Goal: Task Accomplishment & Management: Complete application form

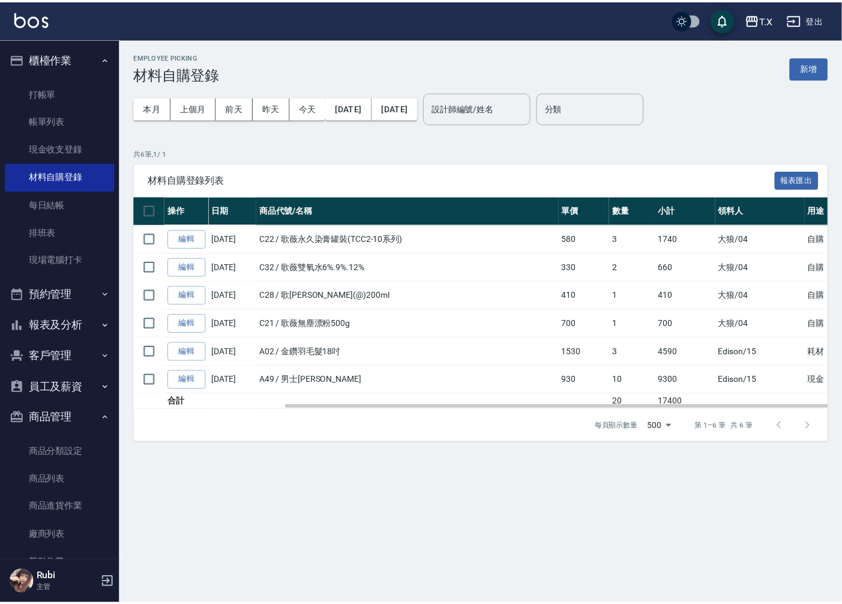
scroll to position [0, 80]
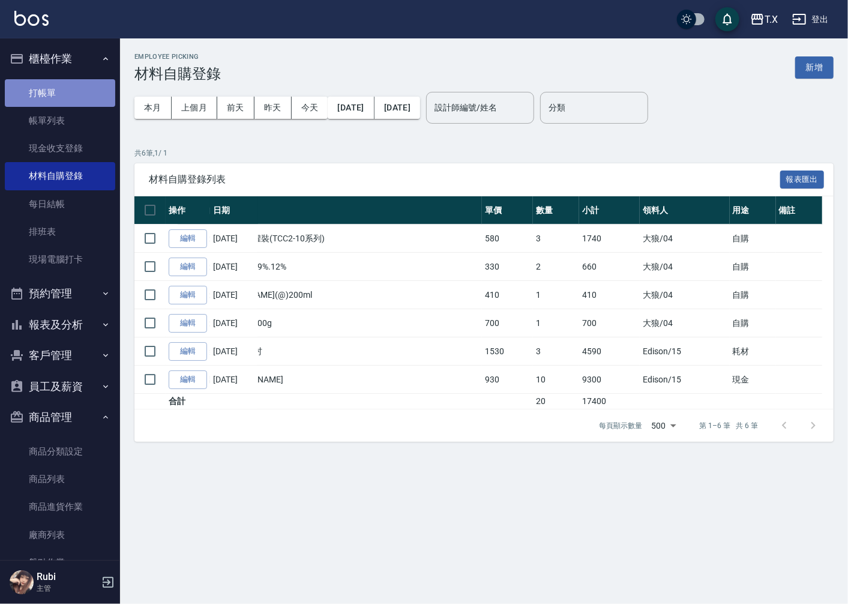
click at [67, 98] on link "打帳單" at bounding box center [60, 93] width 110 height 28
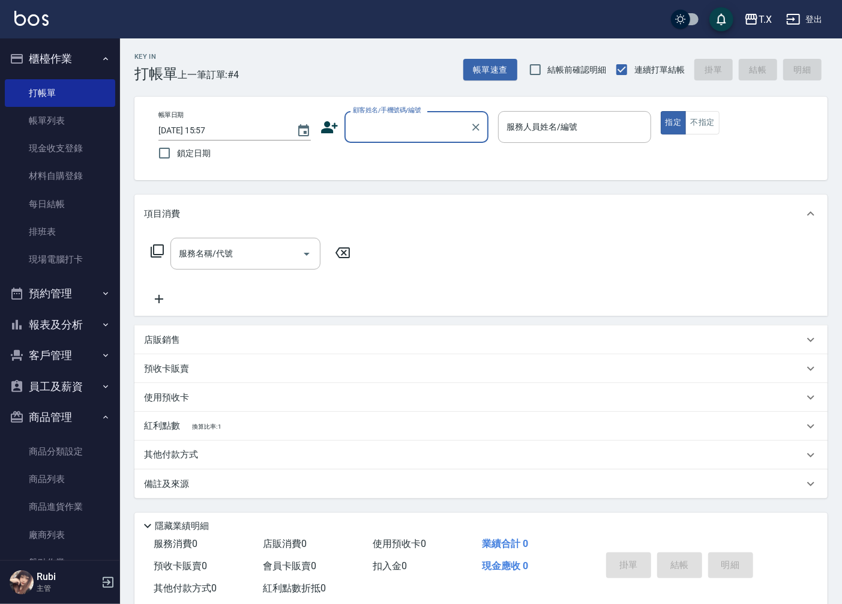
click at [436, 131] on input "顧客姓名/手機號碼/編號" at bounding box center [407, 126] width 115 height 21
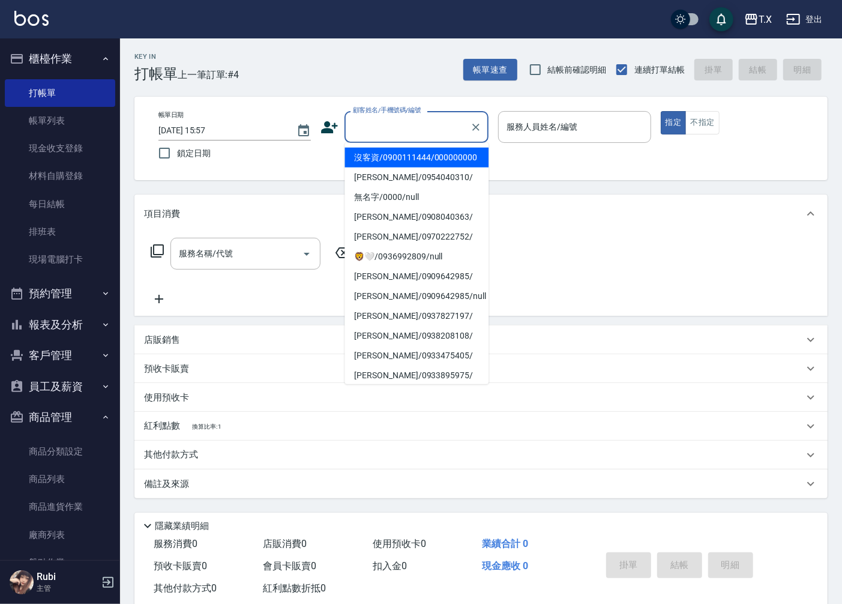
click at [436, 164] on li "沒客資/0900111444/000000000" at bounding box center [417, 158] width 144 height 20
type input "沒客資/0900111444/000000000"
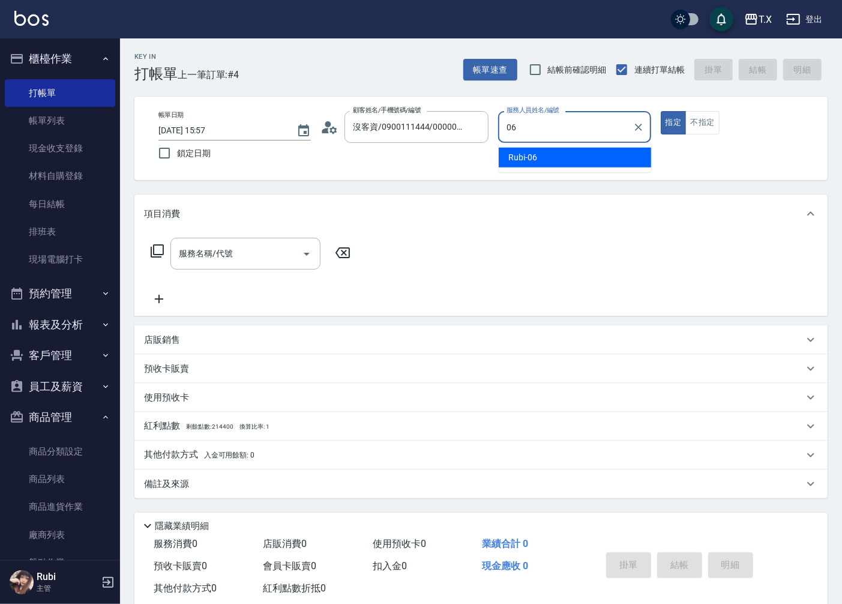
type input "Rubi-06"
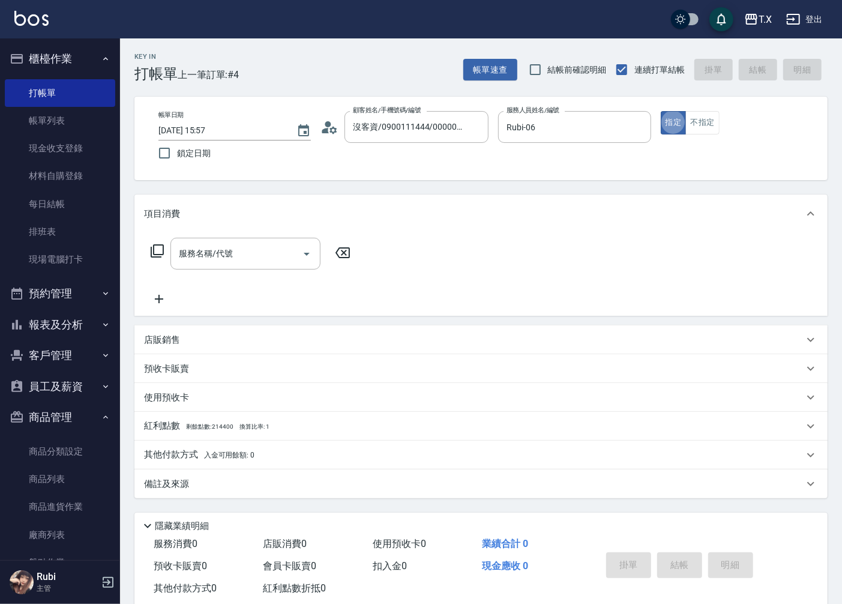
type button "true"
type input "301"
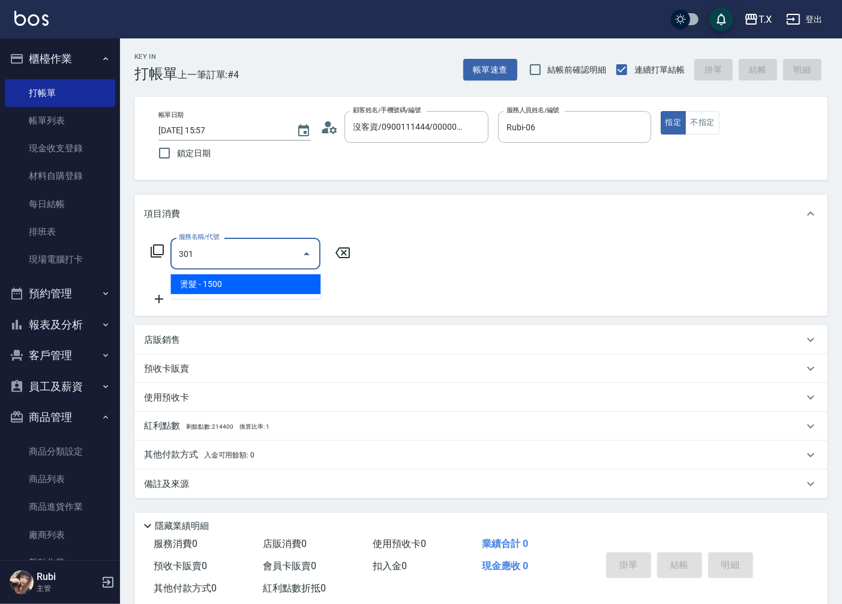
type input "150"
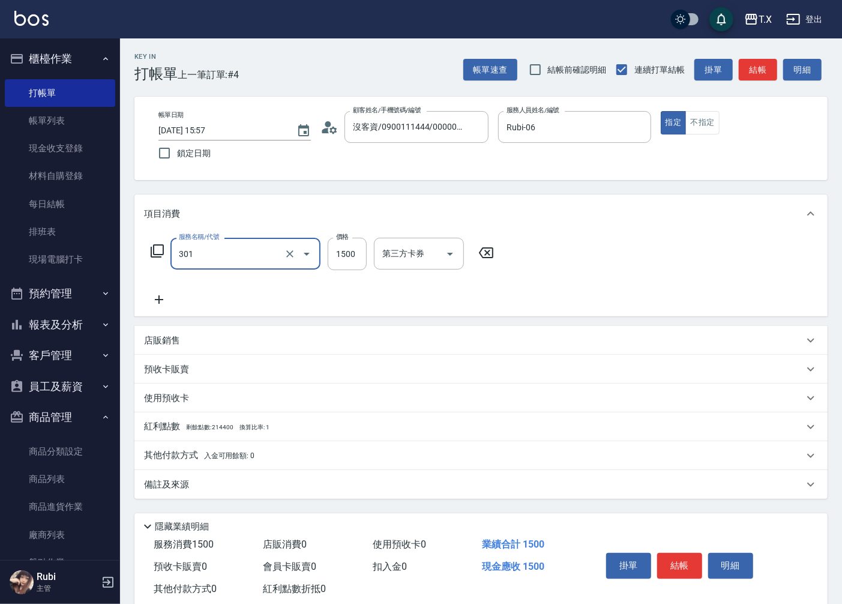
type input "燙髮(301)"
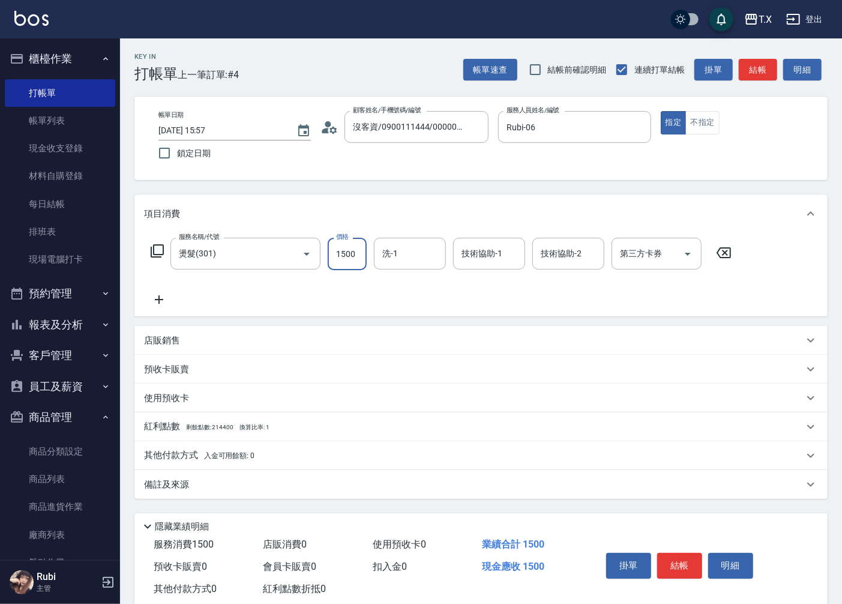
type input "1"
type input "0"
type input "140"
type input "10"
type input "1400"
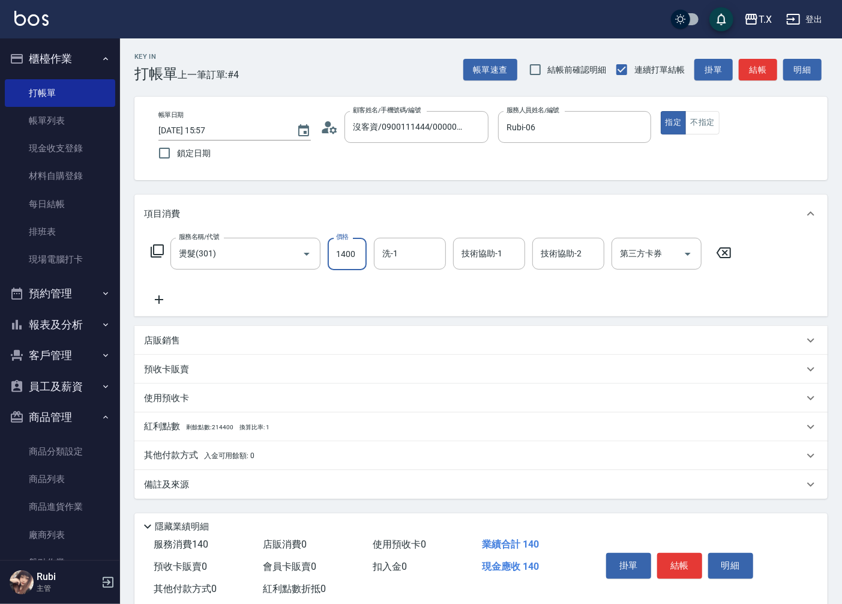
type input "140"
type input "1400"
click at [761, 70] on button "結帳" at bounding box center [758, 70] width 38 height 22
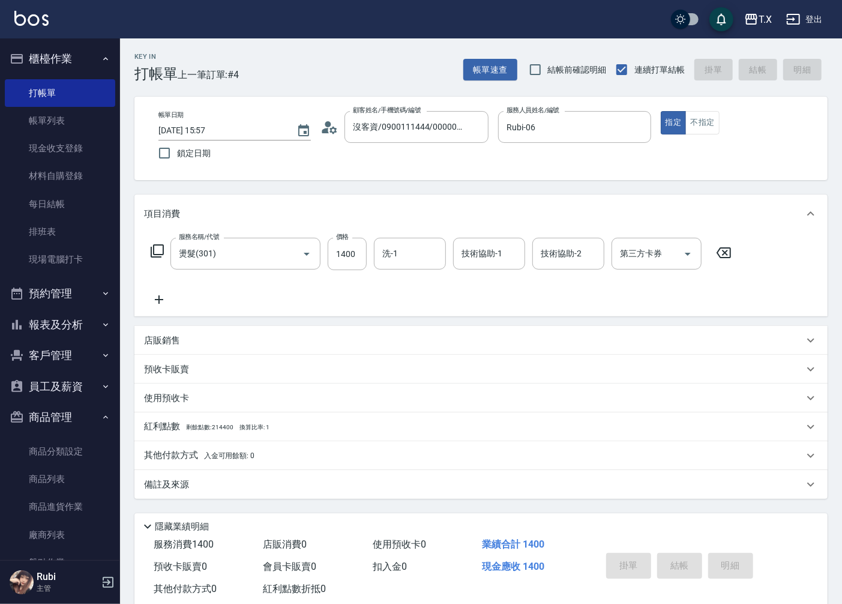
type input "0"
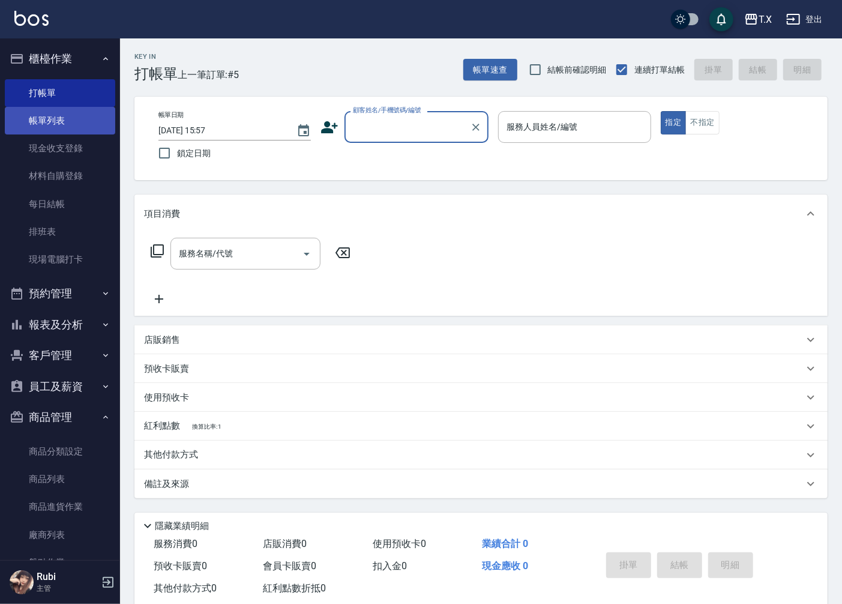
click at [37, 119] on link "帳單列表" at bounding box center [60, 121] width 110 height 28
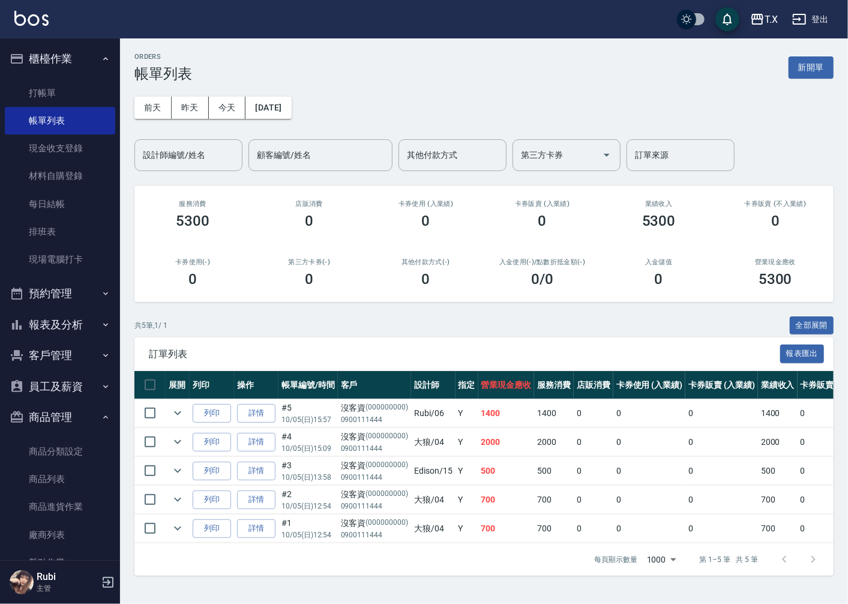
click at [244, 412] on link "詳情" at bounding box center [256, 413] width 38 height 19
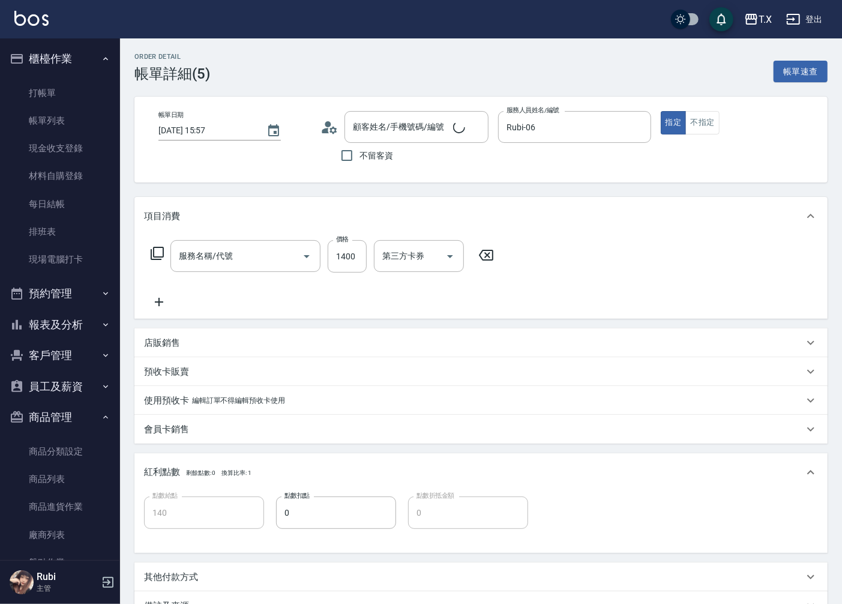
type input "[DATE] 15:57"
type input "Rubi-06"
type input "140"
type input "沒客資/0900111444/000000000"
type input "燙髮(301)"
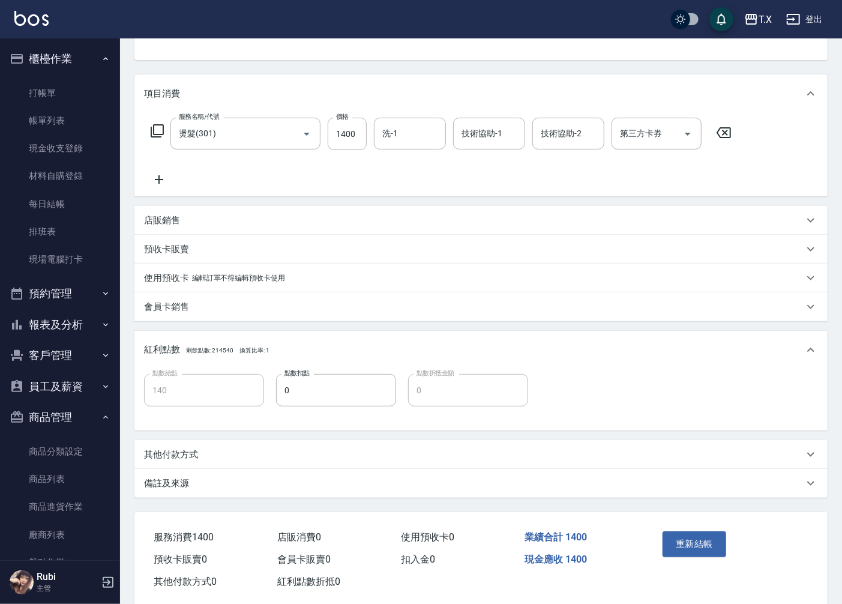
scroll to position [133, 0]
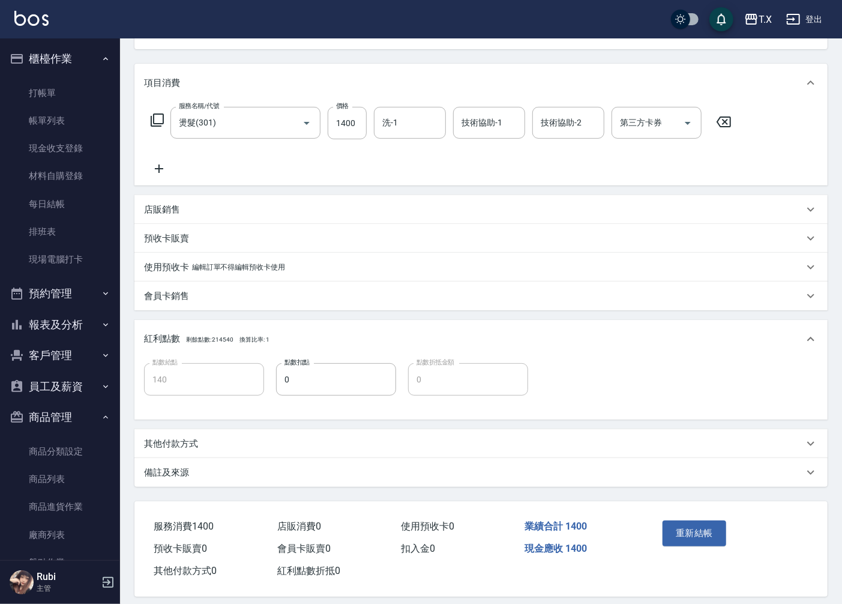
click at [181, 445] on p "其他付款方式" at bounding box center [171, 444] width 54 height 13
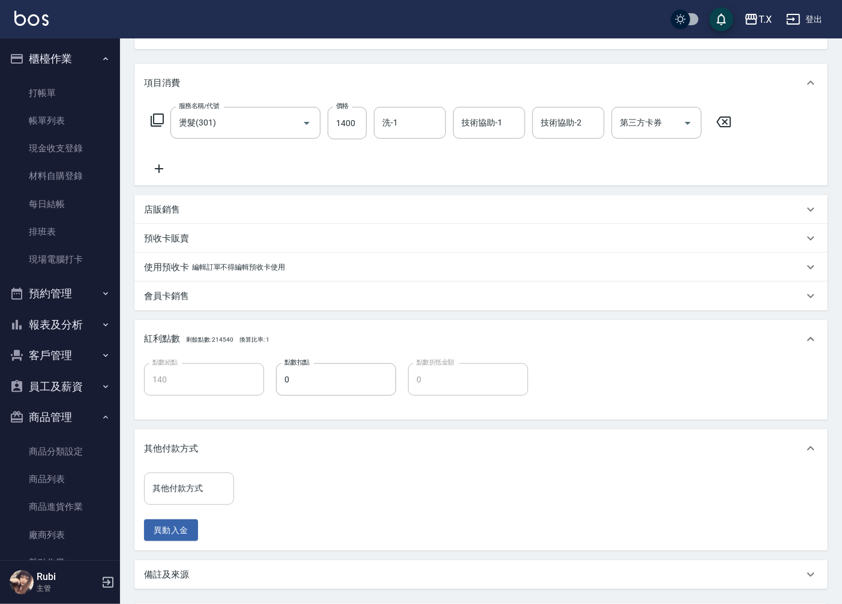
click at [179, 490] on input "其他付款方式" at bounding box center [188, 488] width 79 height 21
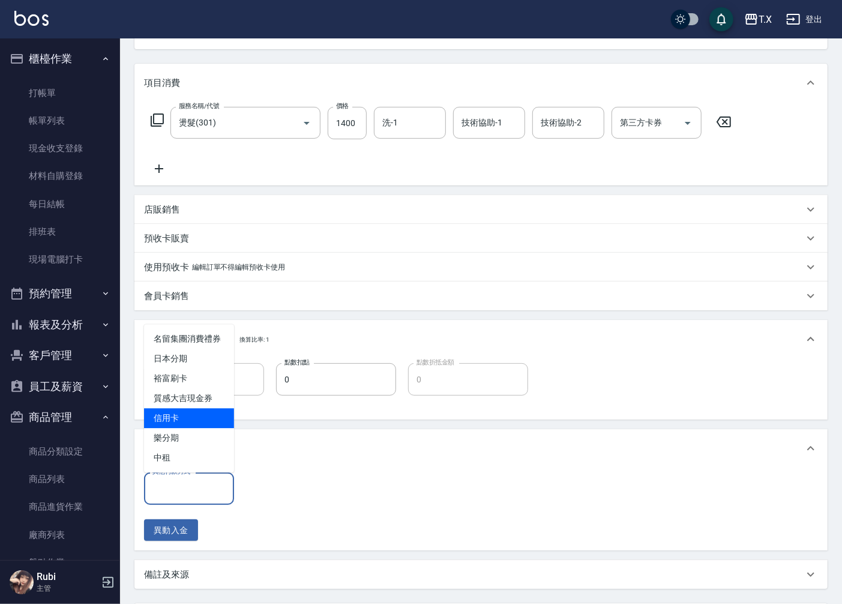
click at [183, 417] on span "信用卡" at bounding box center [189, 418] width 90 height 20
type input "信用卡"
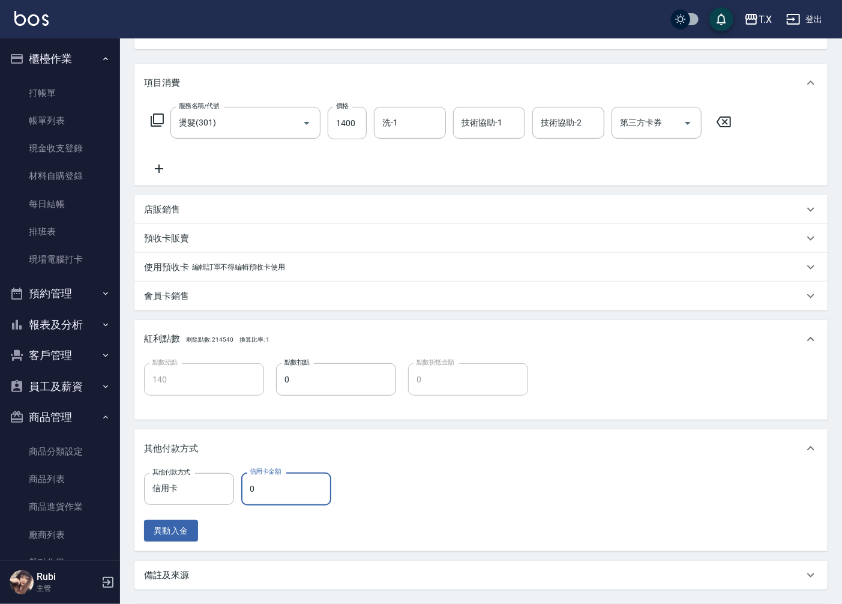
type input "1"
type input "130"
type input "135"
type input "120"
type input "1359"
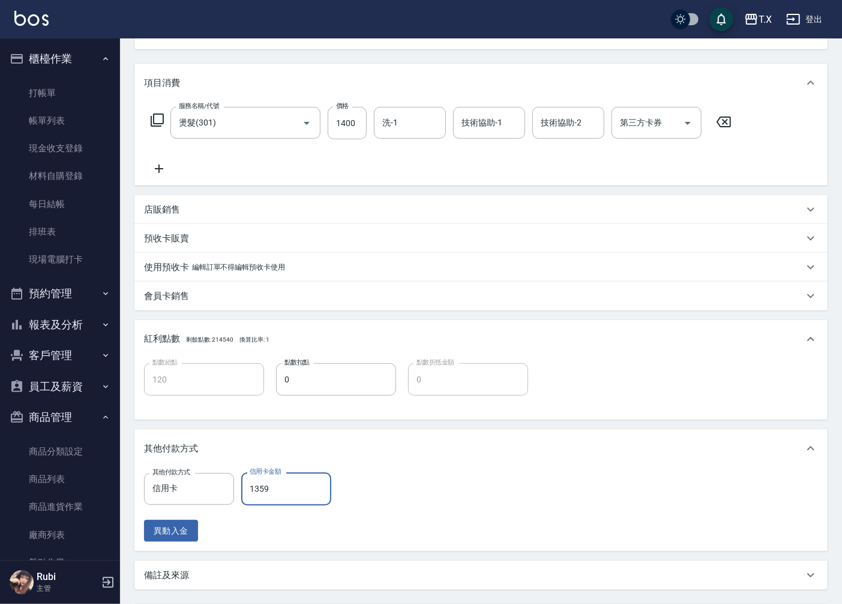
type input "0"
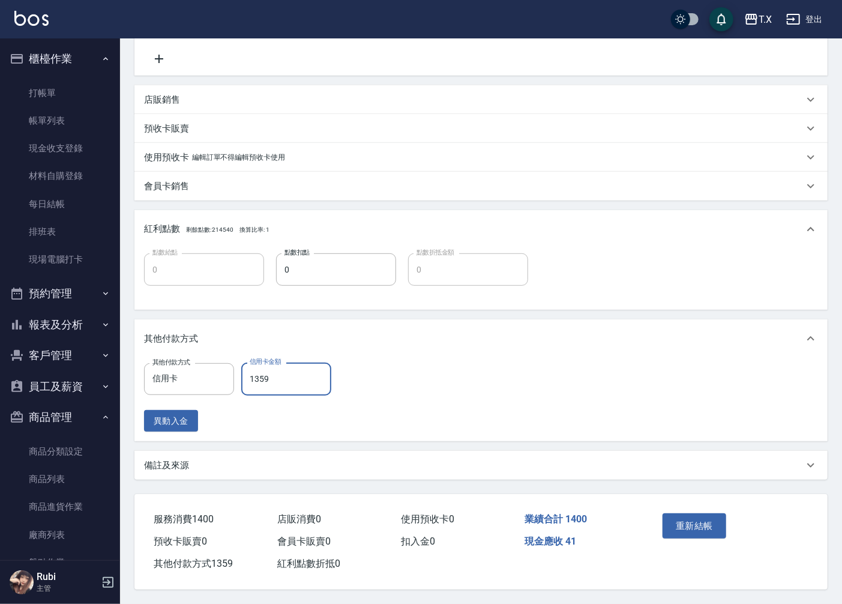
scroll to position [247, 0]
type input "1359"
click at [693, 520] on button "重新結帳" at bounding box center [695, 525] width 64 height 25
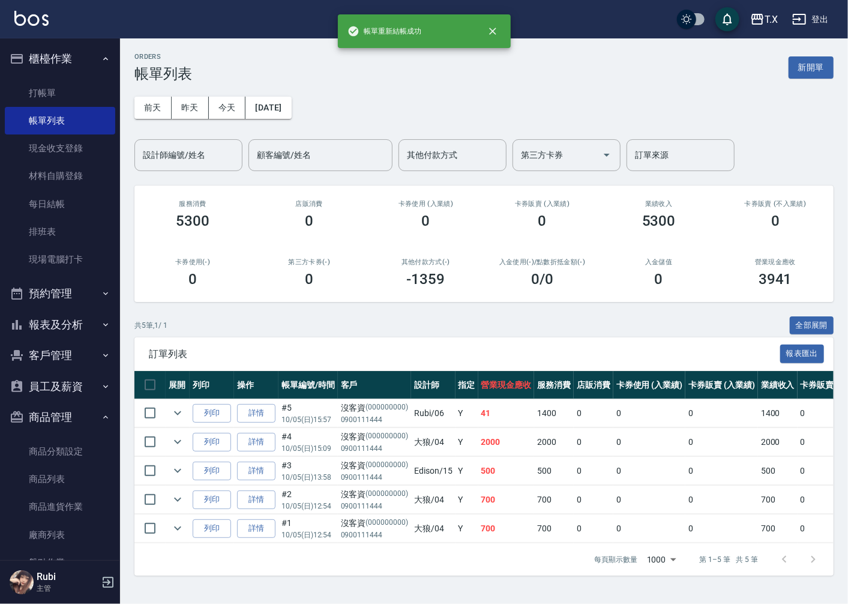
click at [67, 320] on button "報表及分析" at bounding box center [60, 324] width 110 height 31
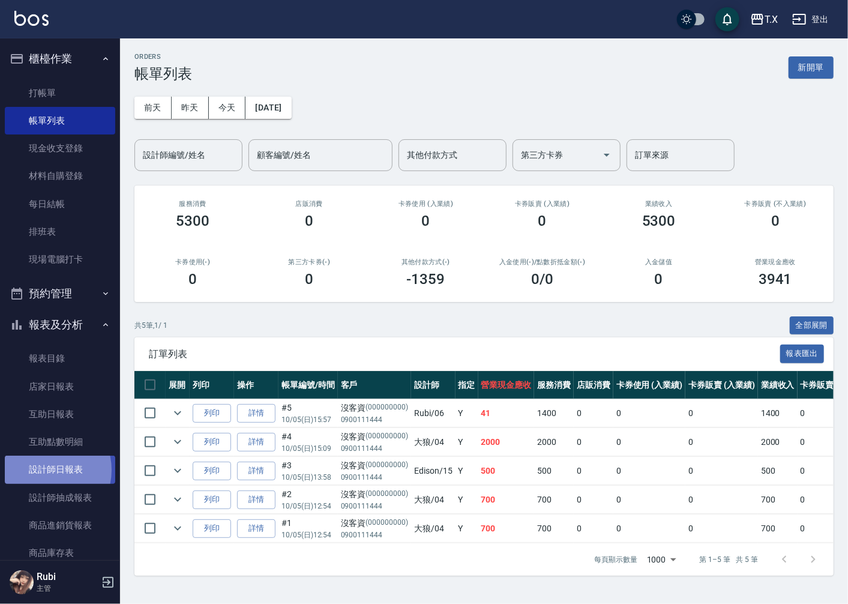
click at [44, 470] on link "設計師日報表" at bounding box center [60, 470] width 110 height 28
